Goal: Task Accomplishment & Management: Complete application form

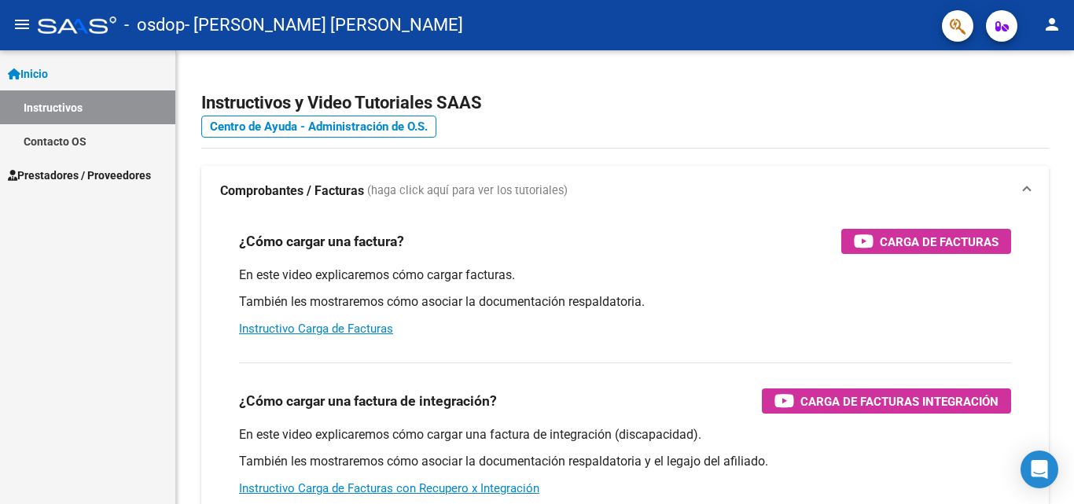
click at [145, 178] on span "Prestadores / Proveedores" at bounding box center [79, 175] width 143 height 17
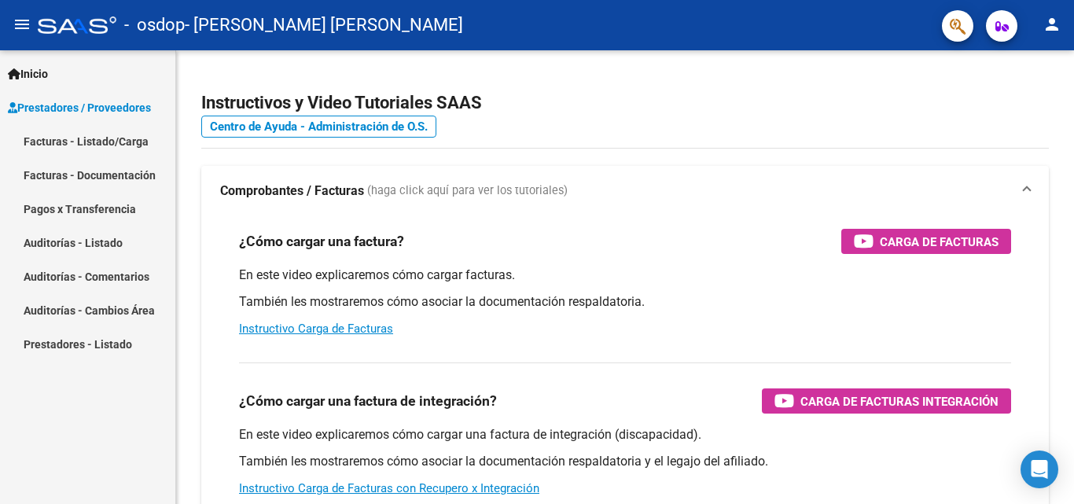
click at [132, 145] on link "Facturas - Listado/Carga" at bounding box center [87, 141] width 175 height 34
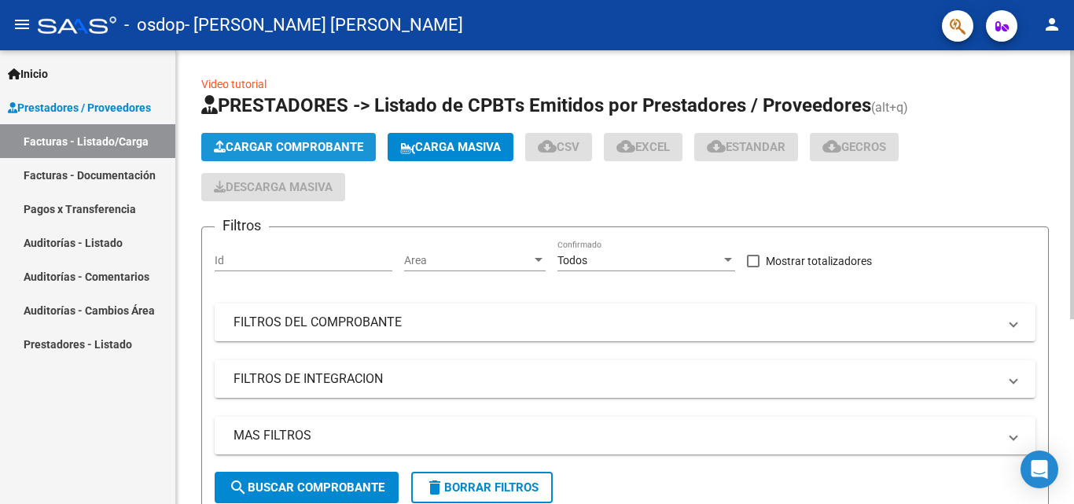
click at [268, 140] on span "Cargar Comprobante" at bounding box center [288, 147] width 149 height 14
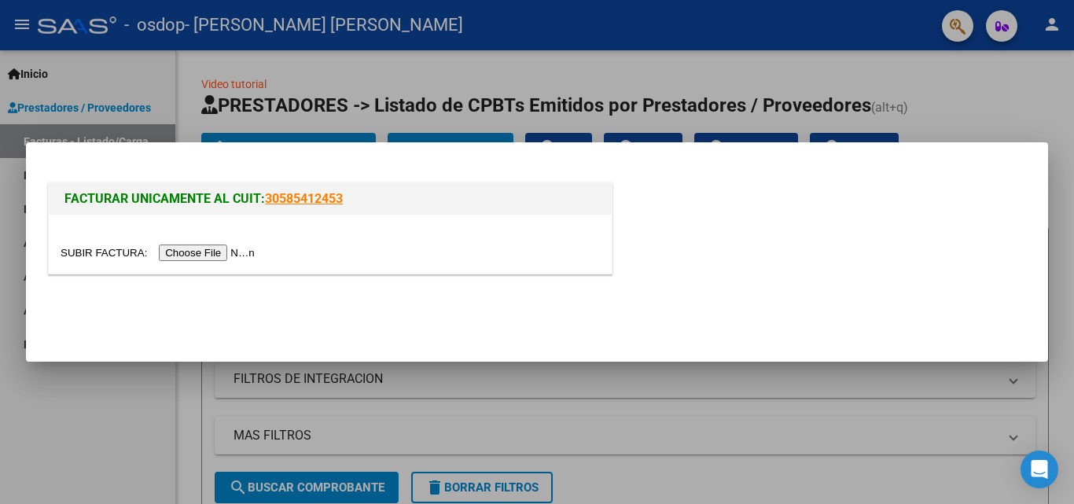
click at [226, 256] on input "file" at bounding box center [160, 253] width 199 height 17
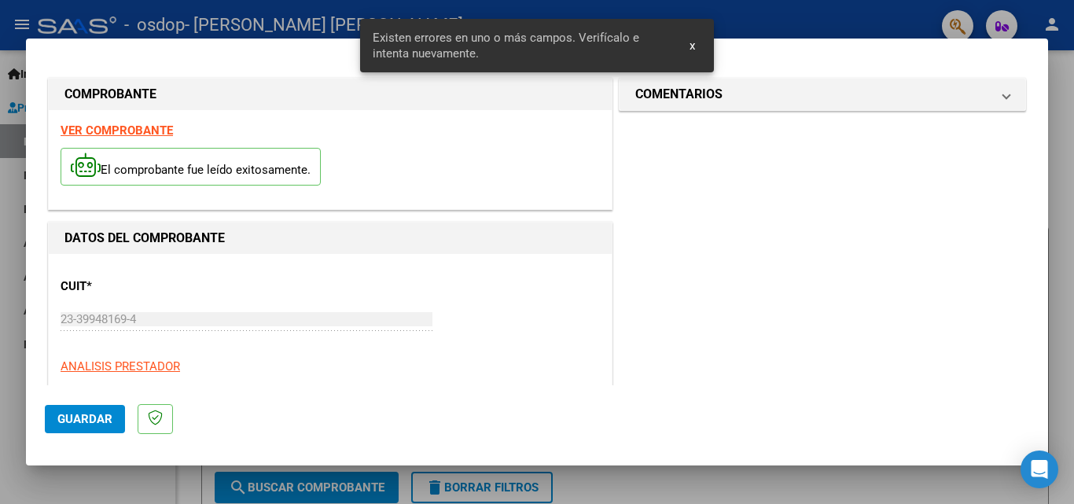
scroll to position [355, 0]
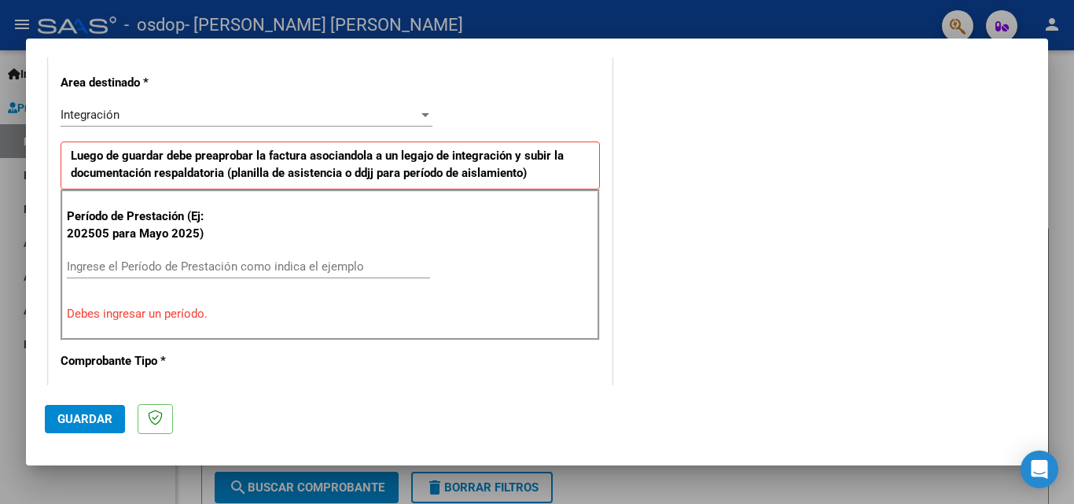
click at [404, 118] on div "Integración" at bounding box center [240, 115] width 358 height 14
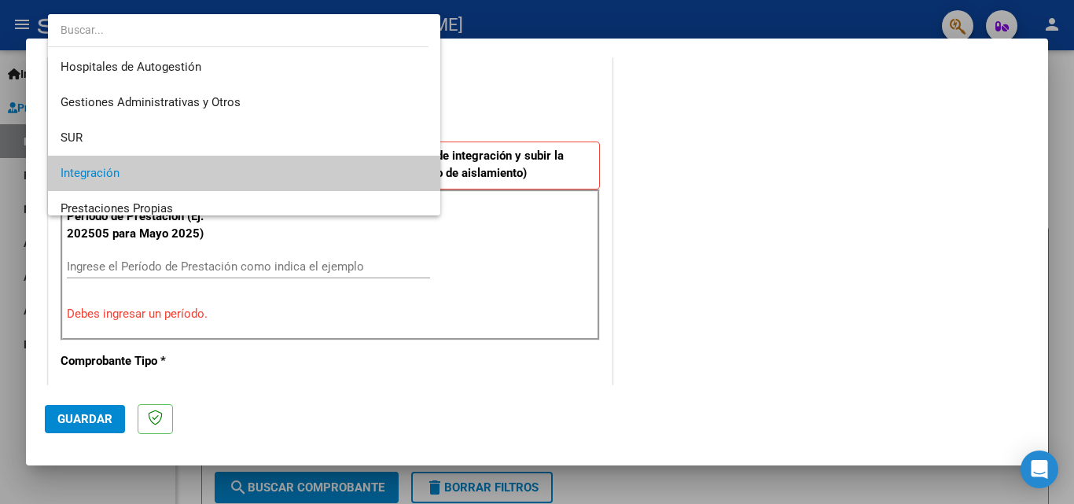
scroll to position [59, 0]
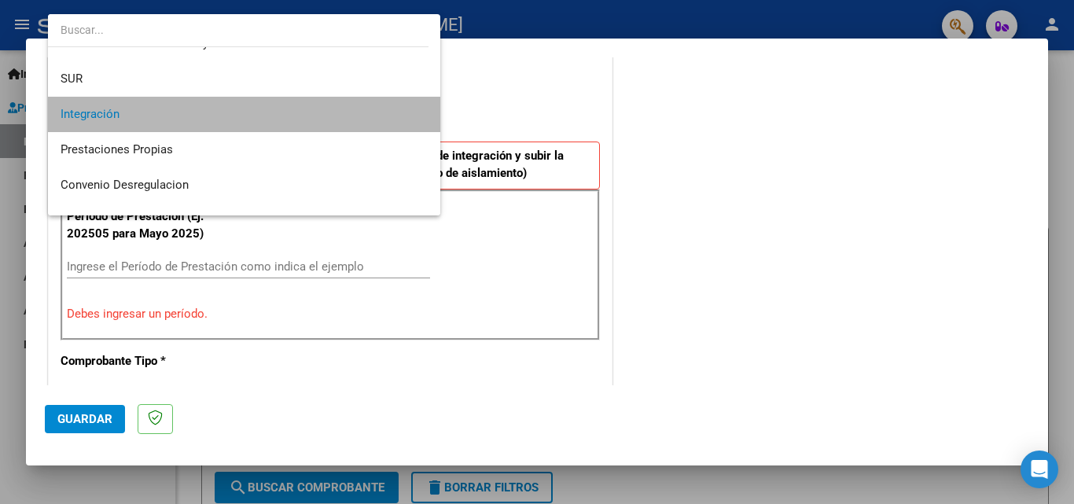
click at [404, 118] on span "Integración" at bounding box center [244, 114] width 367 height 35
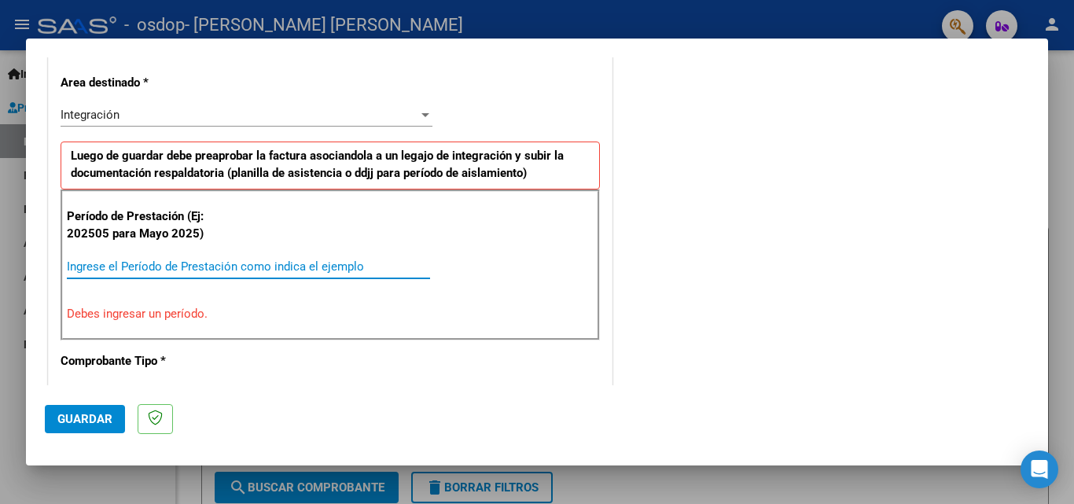
click at [214, 267] on input "Ingrese el Período de Prestación como indica el ejemplo" at bounding box center [248, 266] width 363 height 14
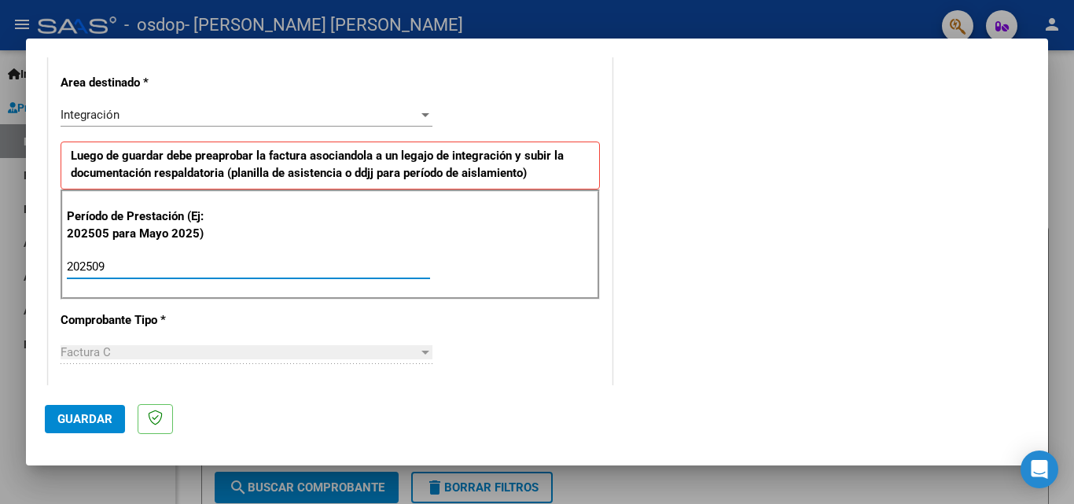
type input "202509"
click at [84, 422] on span "Guardar" at bounding box center [84, 419] width 55 height 14
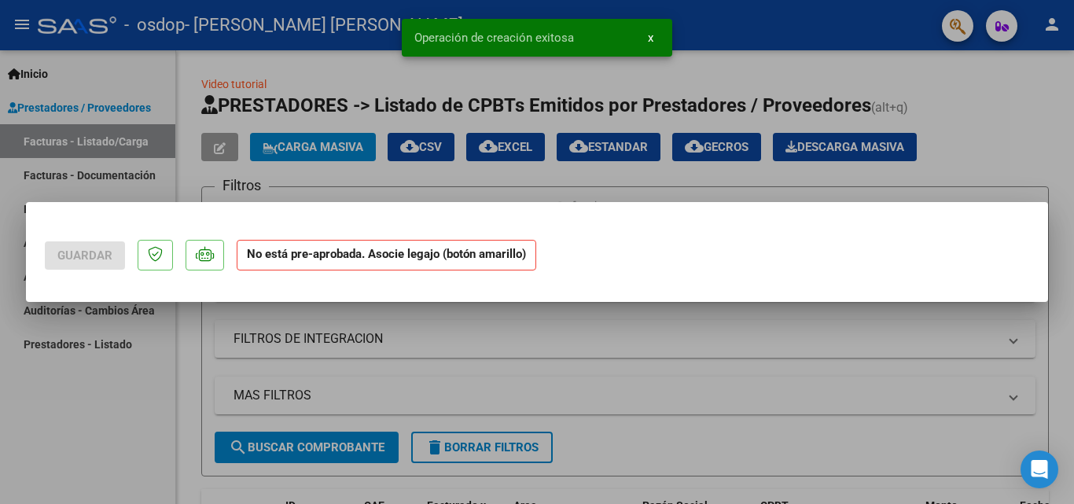
scroll to position [0, 0]
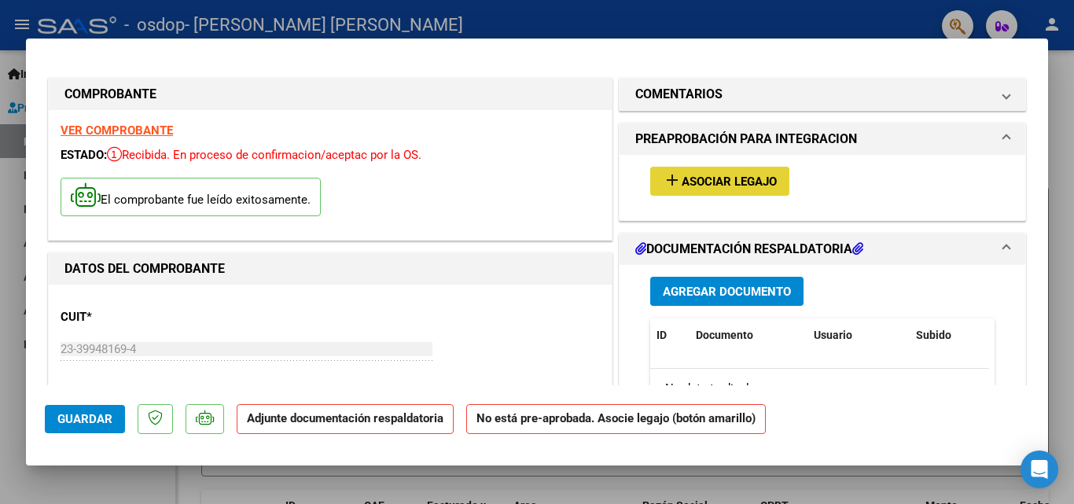
click at [692, 173] on button "add Asociar Legajo" at bounding box center [719, 181] width 139 height 29
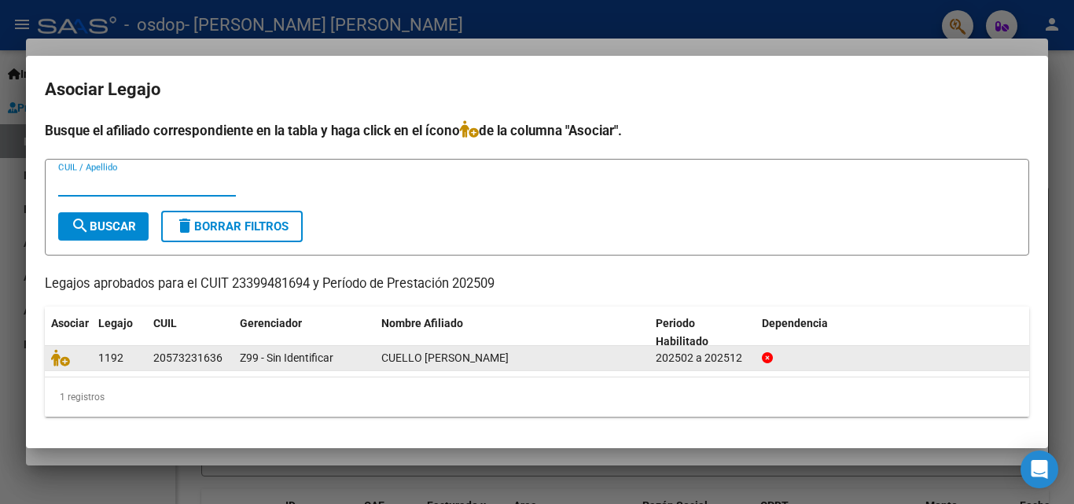
click at [666, 348] on datatable-body-cell "202502 a 202512" at bounding box center [702, 358] width 106 height 24
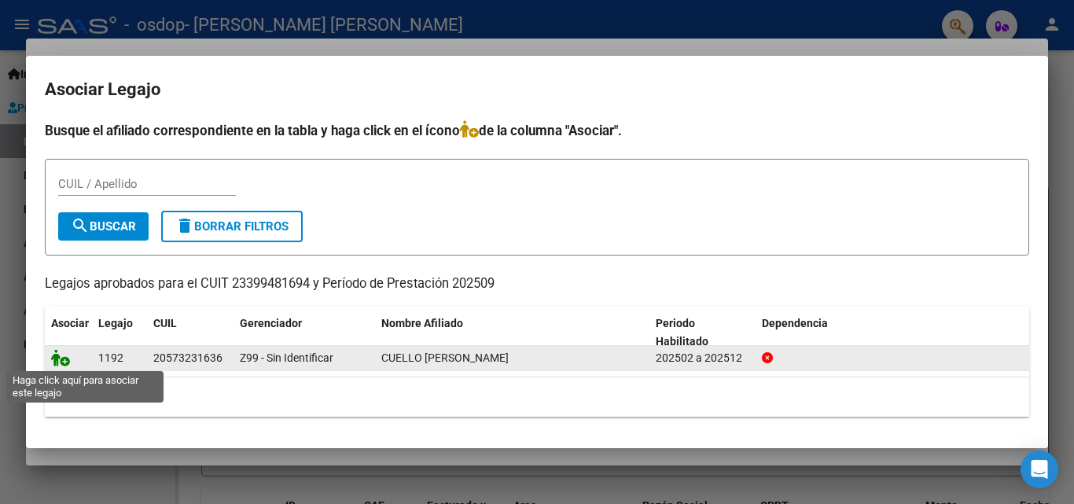
click at [65, 359] on icon at bounding box center [60, 357] width 19 height 17
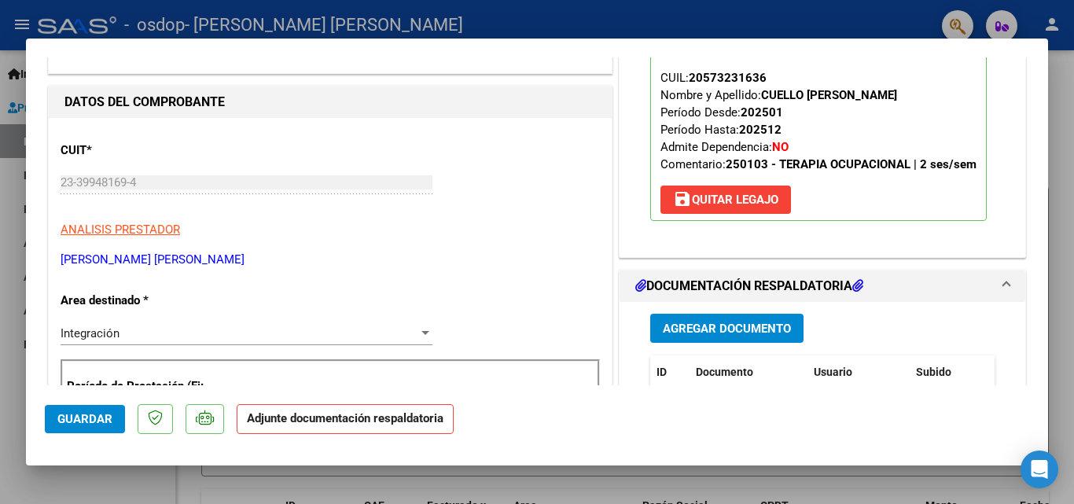
scroll to position [248, 0]
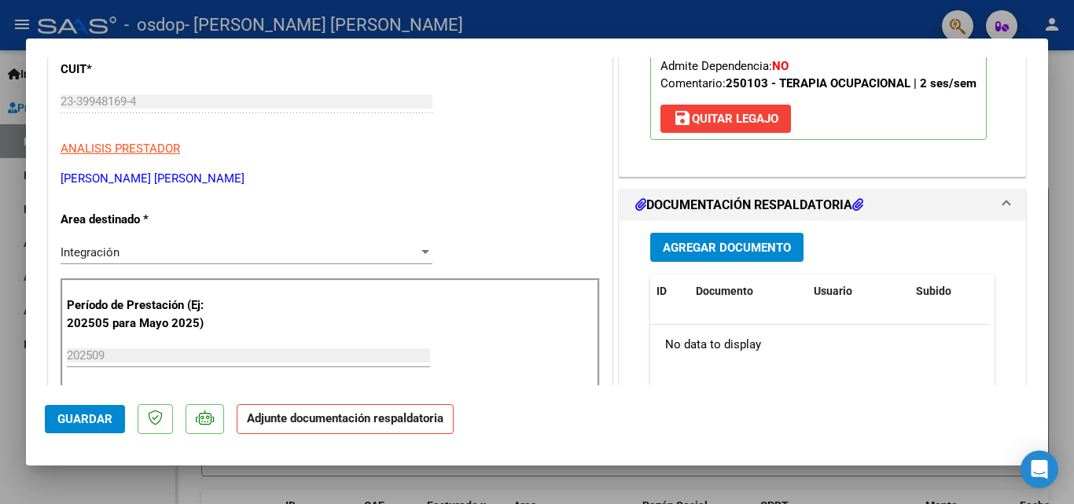
click at [782, 244] on span "Agregar Documento" at bounding box center [727, 248] width 128 height 14
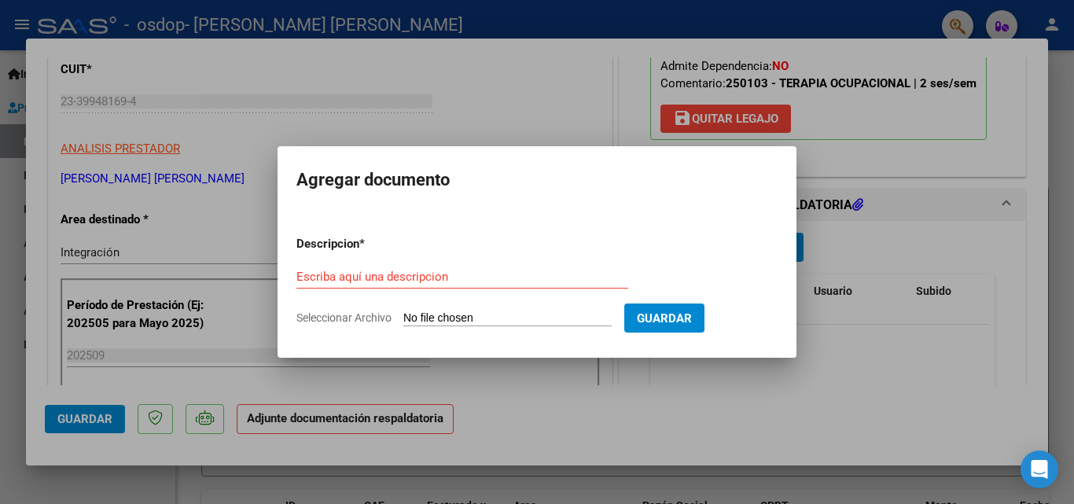
click at [348, 318] on span "Seleccionar Archivo" at bounding box center [343, 317] width 95 height 13
click at [403, 318] on input "Seleccionar Archivo" at bounding box center [507, 318] width 208 height 15
type input "C:\fakepath\Asistencia Cuello - septiembre .pdf"
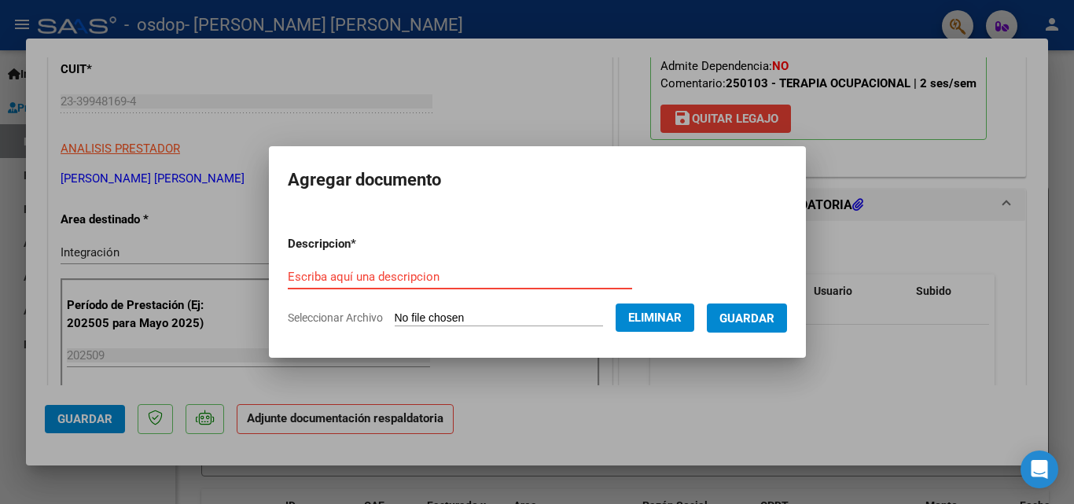
click at [373, 276] on input "Escriba aquí una descripcion" at bounding box center [460, 277] width 344 height 14
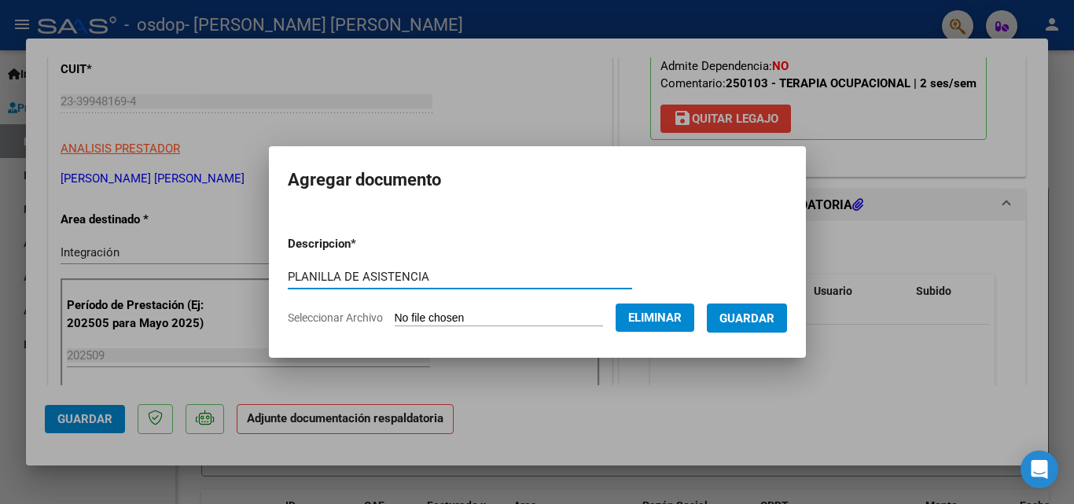
type input "PLANILLA DE ASISTENCIA"
click at [774, 318] on span "Guardar" at bounding box center [746, 318] width 55 height 14
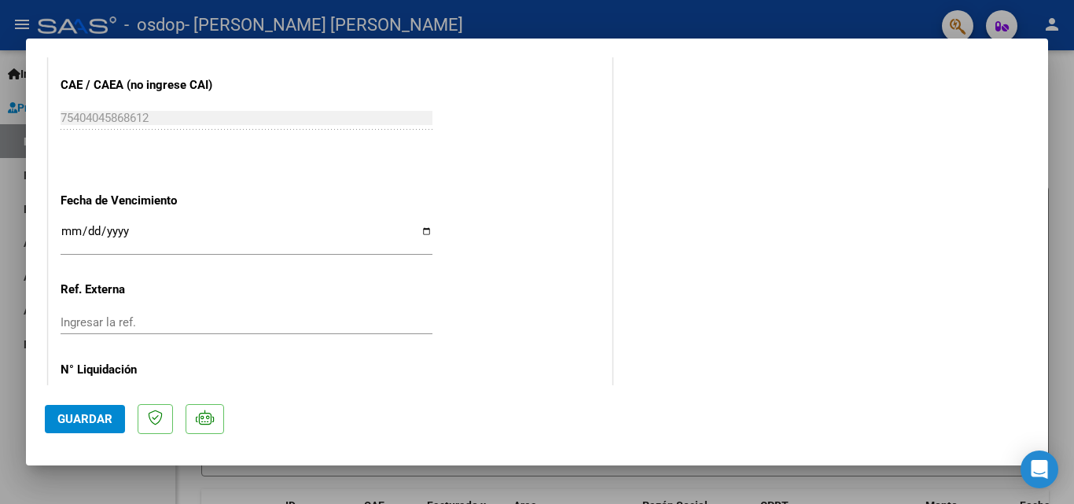
scroll to position [1054, 0]
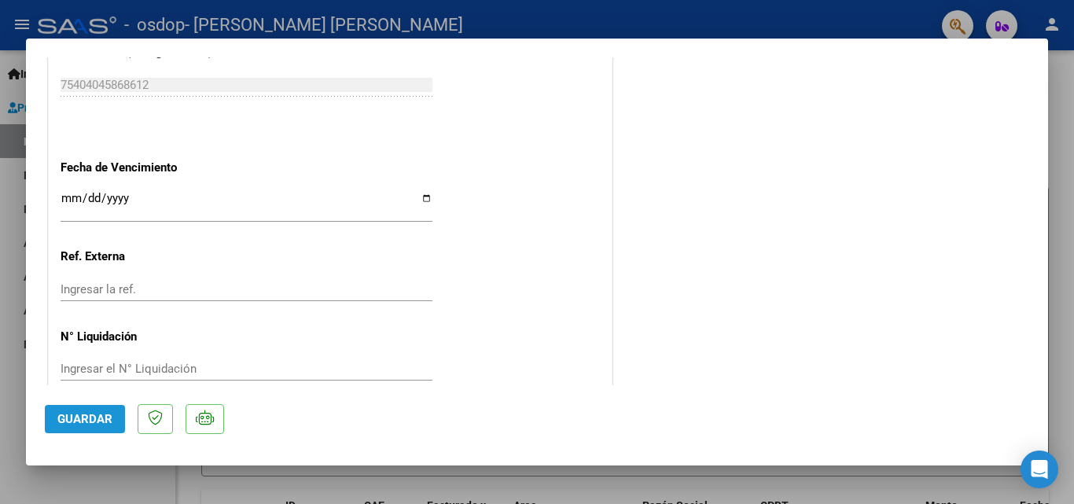
click at [105, 417] on span "Guardar" at bounding box center [84, 419] width 55 height 14
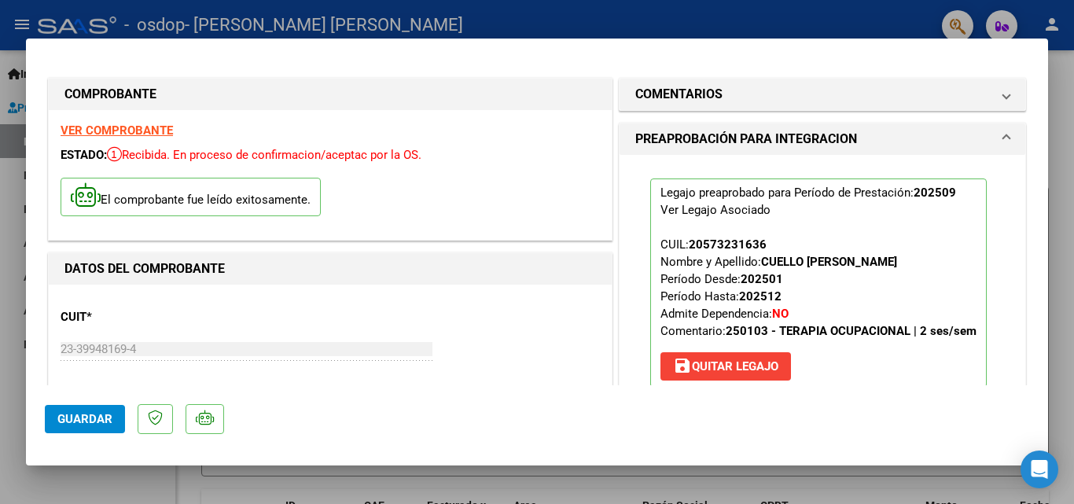
click at [61, 417] on span "Guardar" at bounding box center [84, 419] width 55 height 14
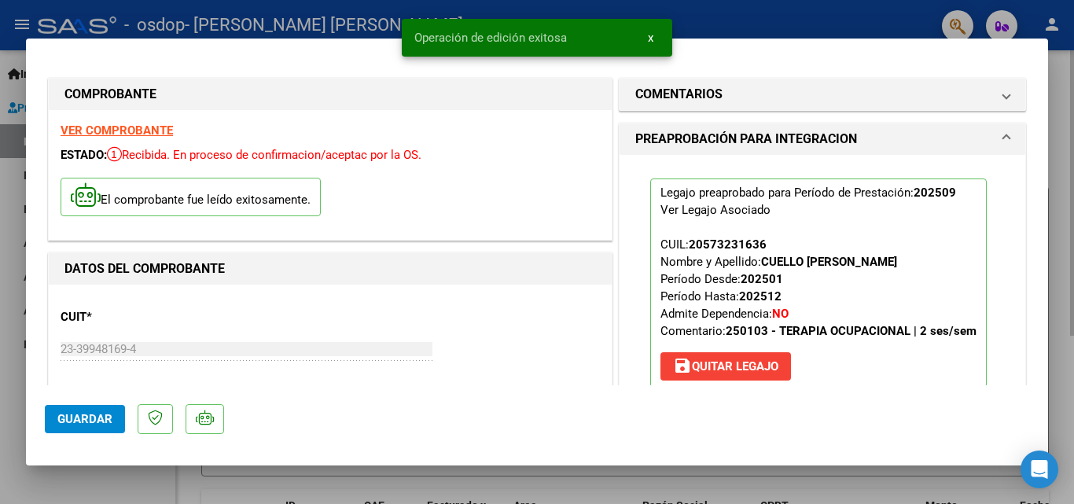
click at [1057, 153] on div at bounding box center [537, 252] width 1074 height 504
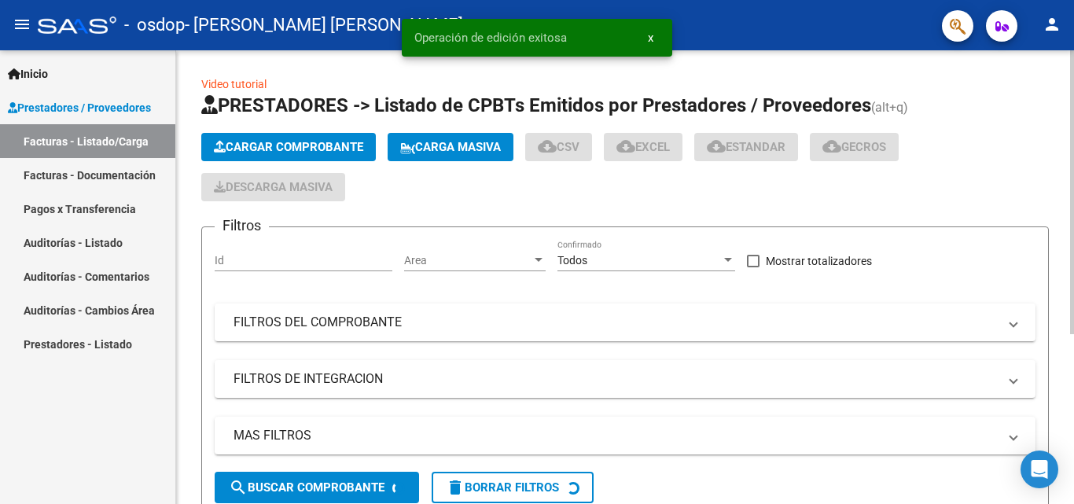
click at [1057, 153] on div "Video tutorial PRESTADORES -> Listado de CPBTs Emitidos por Prestadores / Prove…" at bounding box center [625, 426] width 898 height 753
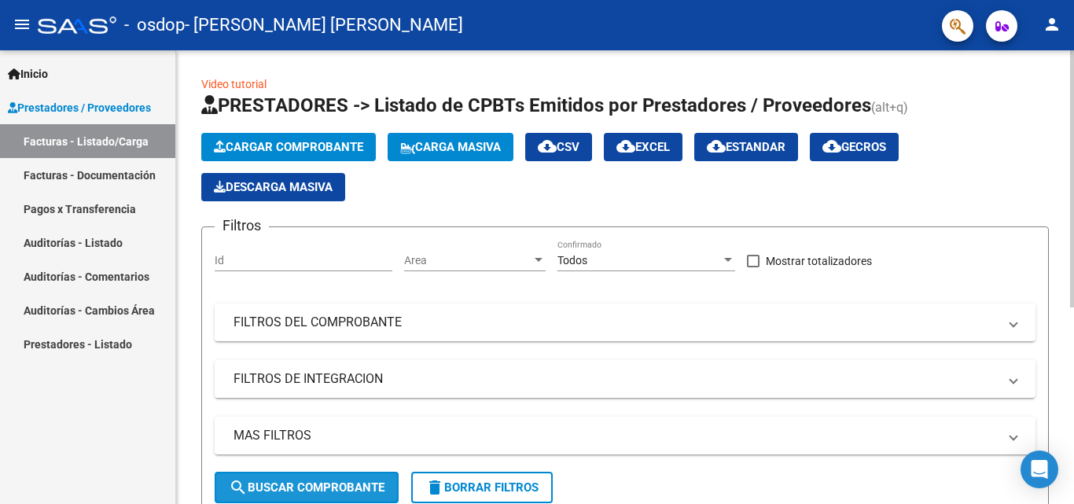
click at [340, 484] on span "search Buscar Comprobante" at bounding box center [307, 487] width 156 height 14
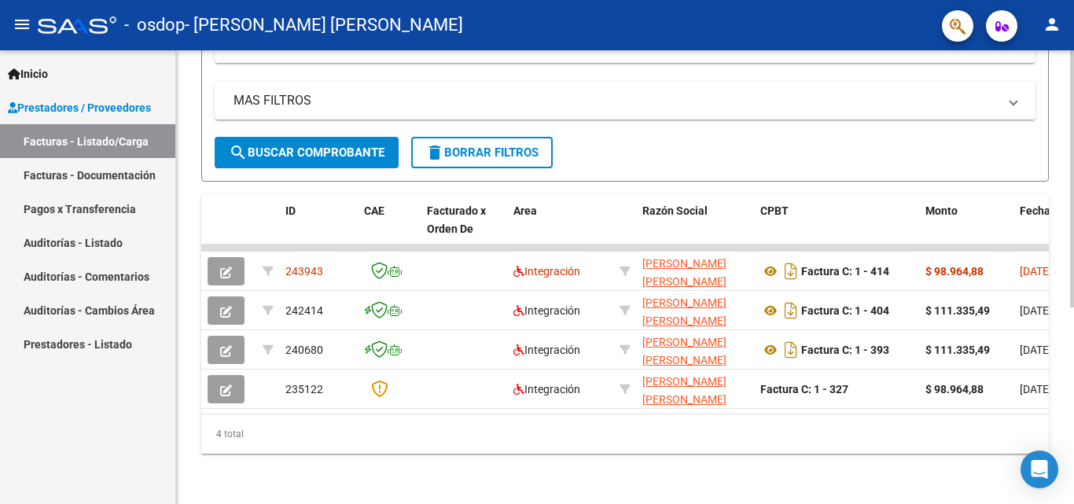
scroll to position [348, 0]
click at [1068, 358] on div "Video tutorial PRESTADORES -> Listado de CPBTs Emitidos por Prestadores / Prove…" at bounding box center [627, 109] width 902 height 789
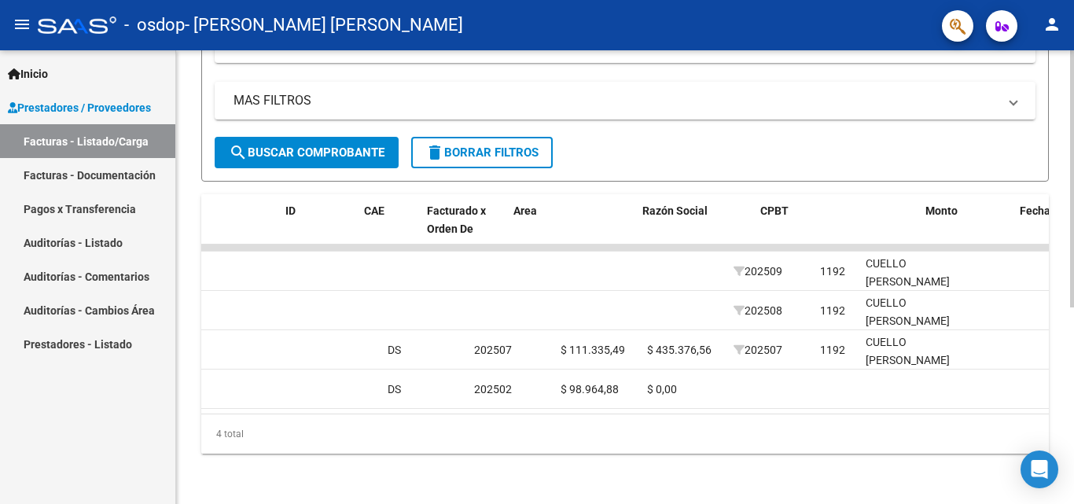
scroll to position [0, 0]
